Goal: Communication & Community: Answer question/provide support

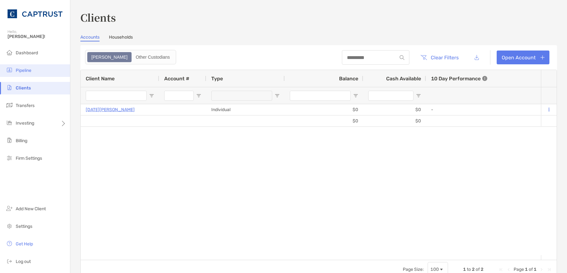
click at [29, 73] on span "Pipeline" at bounding box center [24, 70] width 16 height 5
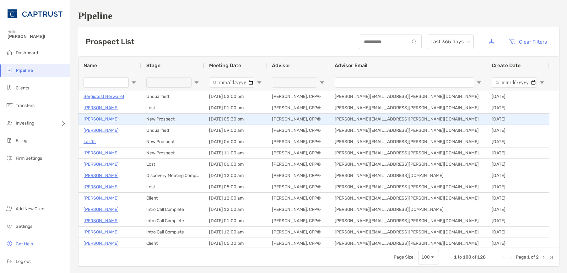
click at [105, 119] on p "Walter Srsich" at bounding box center [100, 119] width 35 height 8
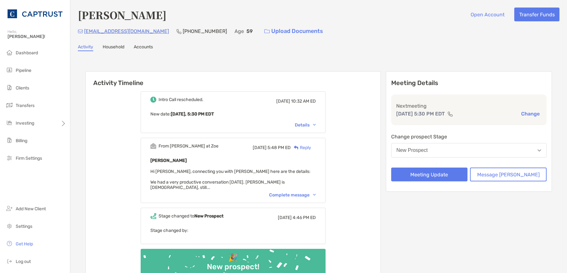
click at [307, 192] on div "Complete message" at bounding box center [292, 194] width 47 height 5
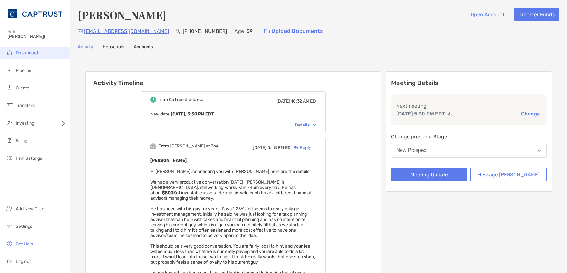
click at [27, 52] on span "Dashboard" at bounding box center [27, 52] width 22 height 5
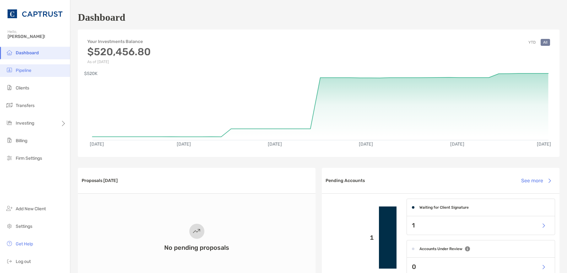
click at [24, 68] on span "Pipeline" at bounding box center [24, 70] width 16 height 5
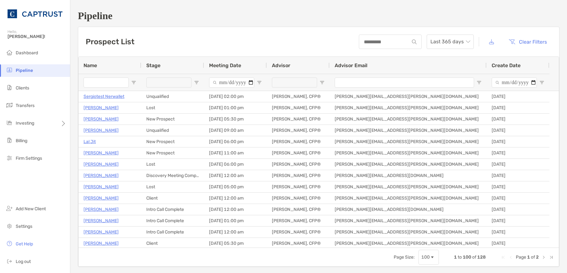
click at [111, 82] on input "Name Filter Input" at bounding box center [105, 83] width 45 height 10
type input "*****"
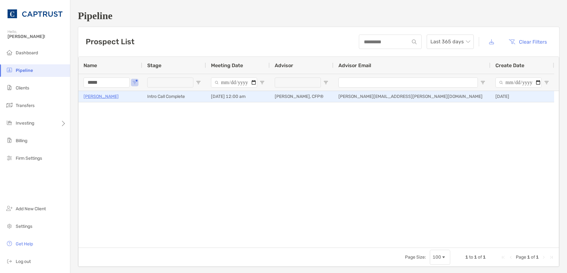
click at [95, 97] on p "[PERSON_NAME]" at bounding box center [100, 97] width 35 height 8
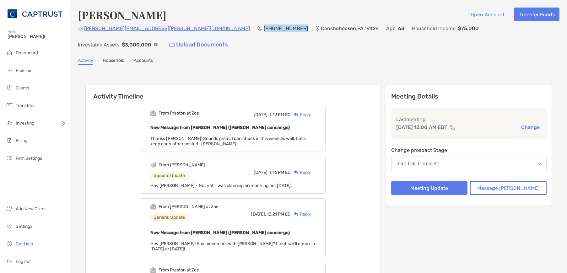
drag, startPoint x: 205, startPoint y: 31, endPoint x: 169, endPoint y: 32, distance: 35.5
click at [264, 32] on p "[PHONE_NUMBER]" at bounding box center [286, 28] width 44 height 8
drag, startPoint x: 169, startPoint y: 32, endPoint x: 181, endPoint y: 55, distance: 25.4
drag, startPoint x: 181, startPoint y: 55, endPoint x: 191, endPoint y: 30, distance: 26.2
click at [264, 30] on p "[PHONE_NUMBER]" at bounding box center [286, 28] width 44 height 8
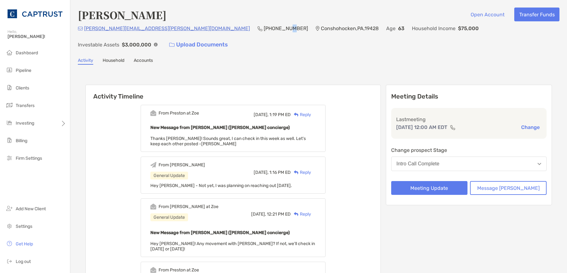
click at [264, 30] on p "[PHONE_NUMBER]" at bounding box center [286, 28] width 44 height 8
drag, startPoint x: 191, startPoint y: 30, endPoint x: 177, endPoint y: 31, distance: 14.1
copy p "[PHONE_NUMBER]"
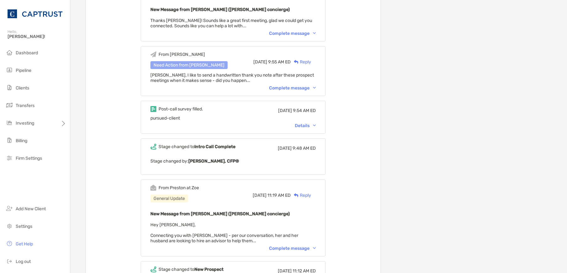
scroll to position [722, 0]
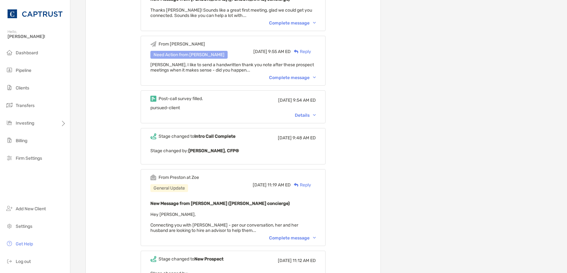
click at [316, 235] on div "Complete message" at bounding box center [292, 237] width 47 height 5
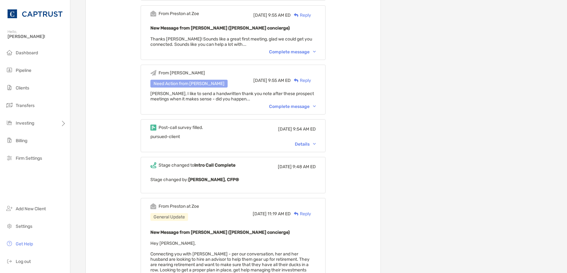
scroll to position [690, 0]
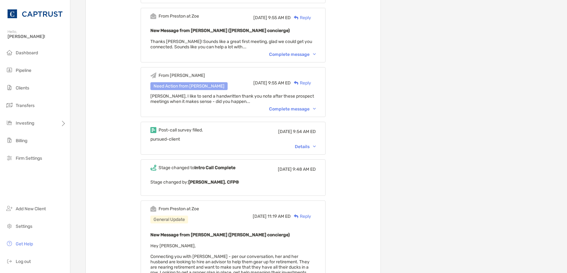
click at [316, 144] on div "Details" at bounding box center [305, 146] width 21 height 5
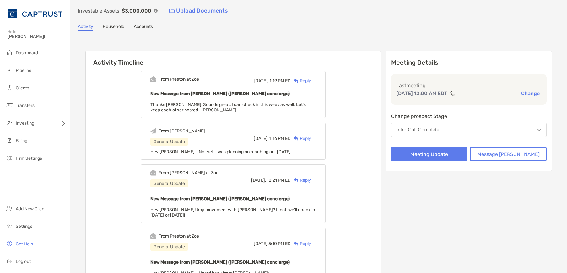
scroll to position [0, 0]
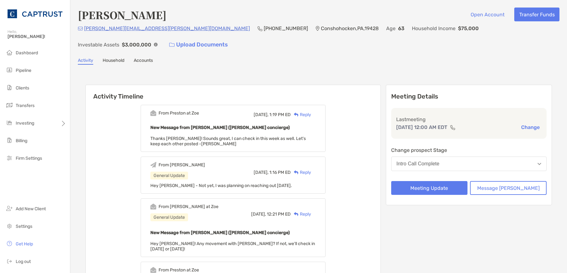
drag, startPoint x: 315, startPoint y: 99, endPoint x: 331, endPoint y: 118, distance: 24.8
click at [311, 111] on div "Reply" at bounding box center [301, 114] width 20 height 7
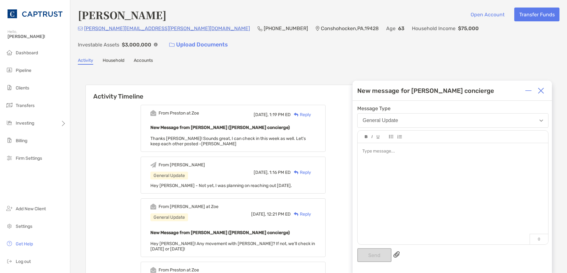
click at [393, 154] on div at bounding box center [452, 151] width 181 height 7
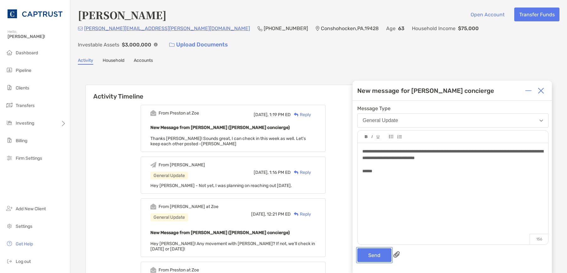
click at [380, 249] on button "Send" at bounding box center [374, 255] width 34 height 14
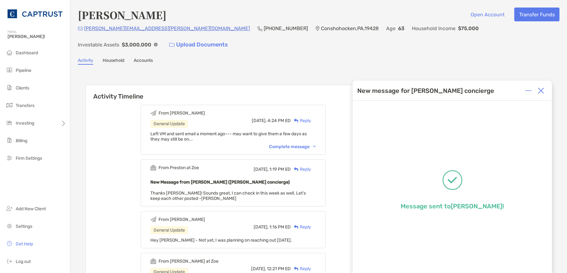
click at [303, 144] on div "Complete message" at bounding box center [292, 146] width 47 height 5
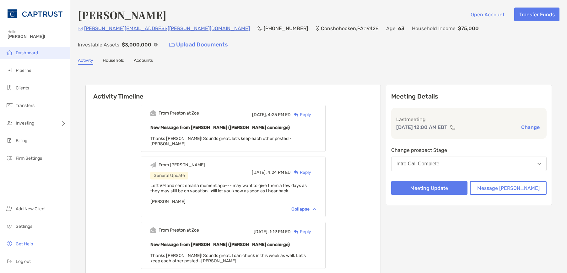
click at [29, 52] on span "Dashboard" at bounding box center [27, 52] width 22 height 5
